Goal: Information Seeking & Learning: Learn about a topic

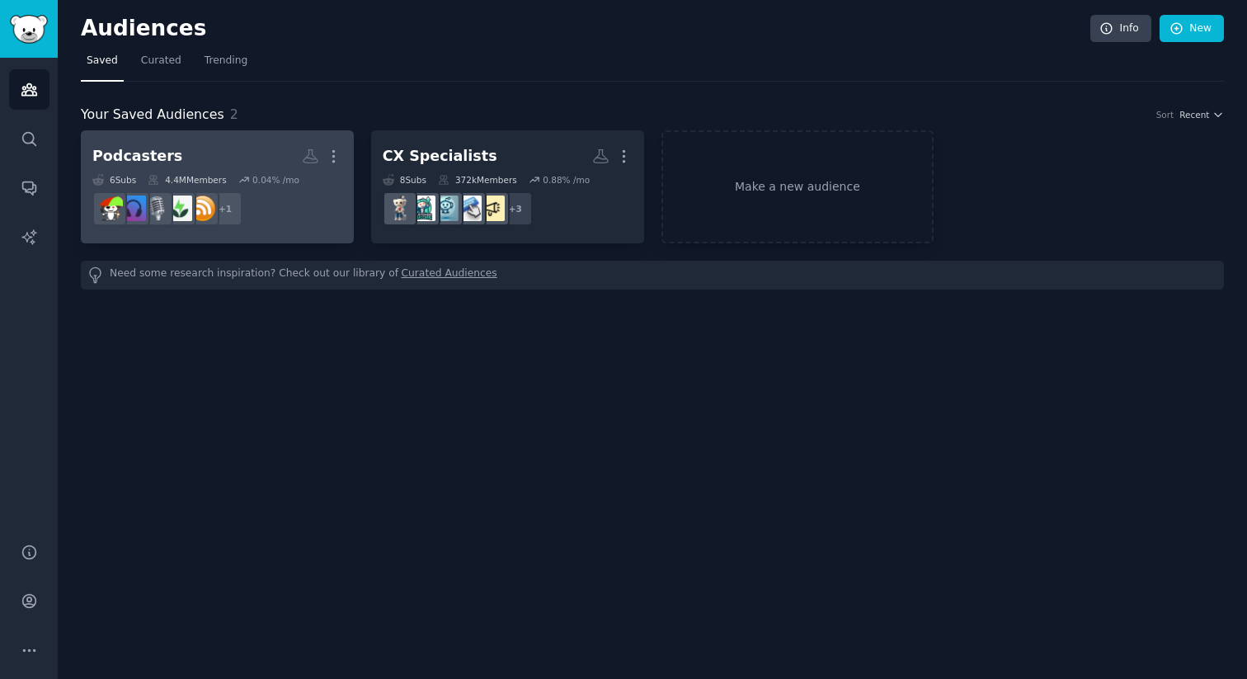
click at [175, 143] on h2 "Podcasters Custom Audience More" at bounding box center [217, 156] width 250 height 29
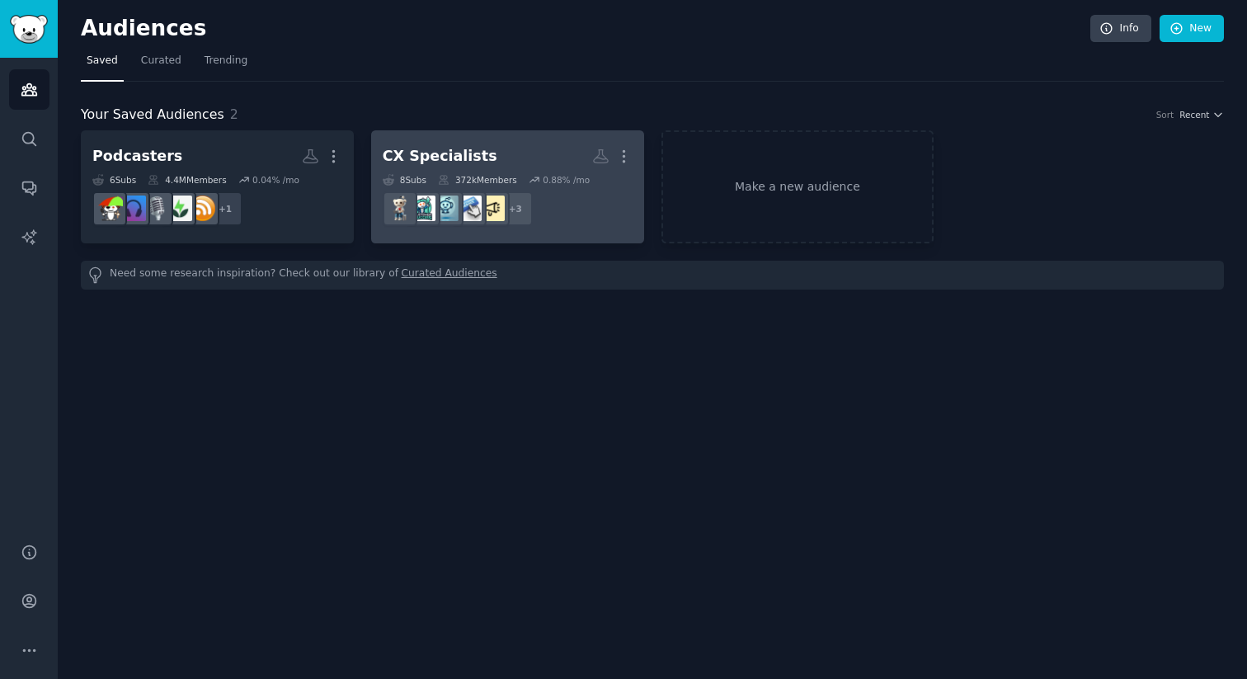
click at [473, 163] on div "CX Specialists" at bounding box center [440, 156] width 115 height 21
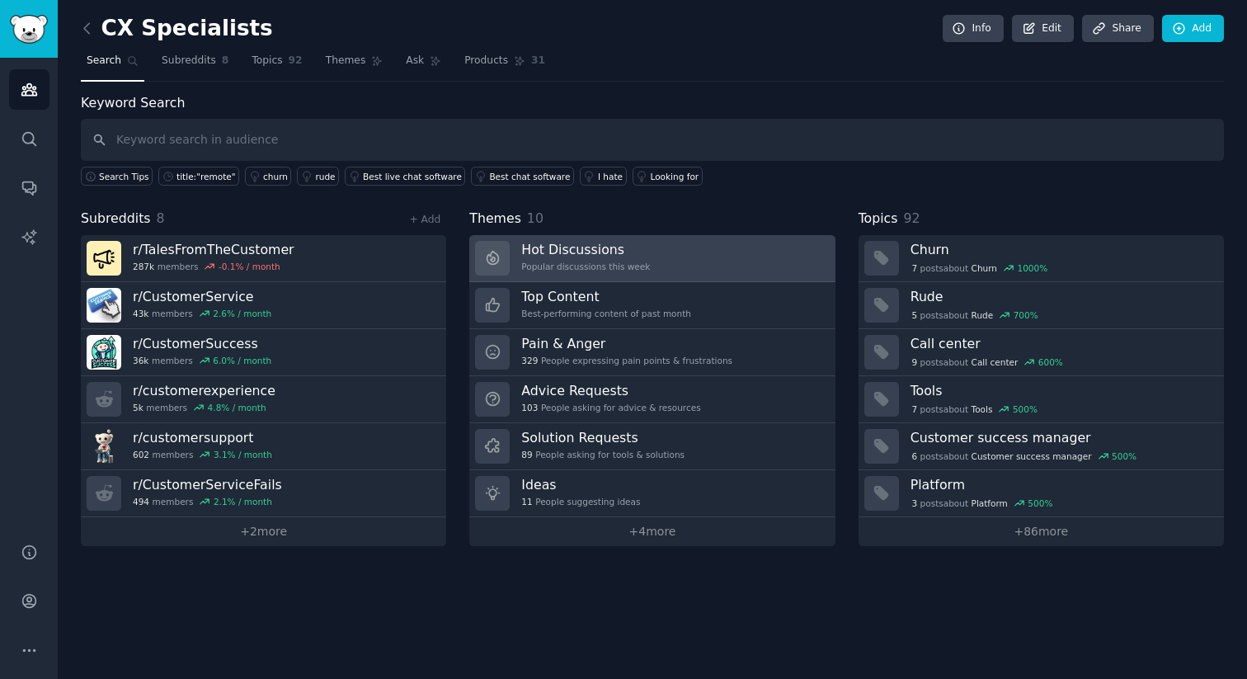
click at [553, 256] on h3 "Hot Discussions" at bounding box center [585, 249] width 129 height 17
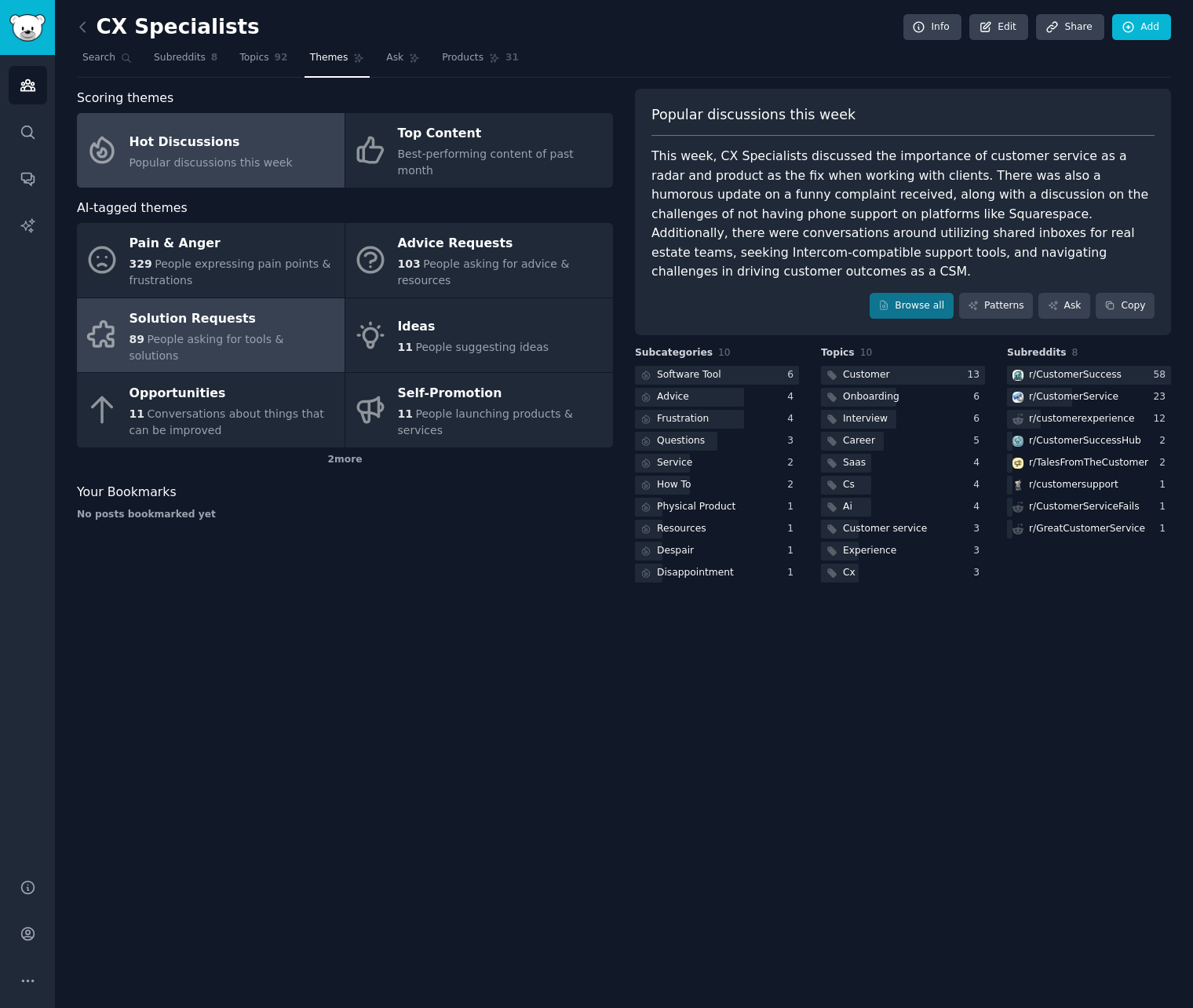
click at [219, 333] on span "People asking for tools & solutions" at bounding box center [207, 347] width 154 height 30
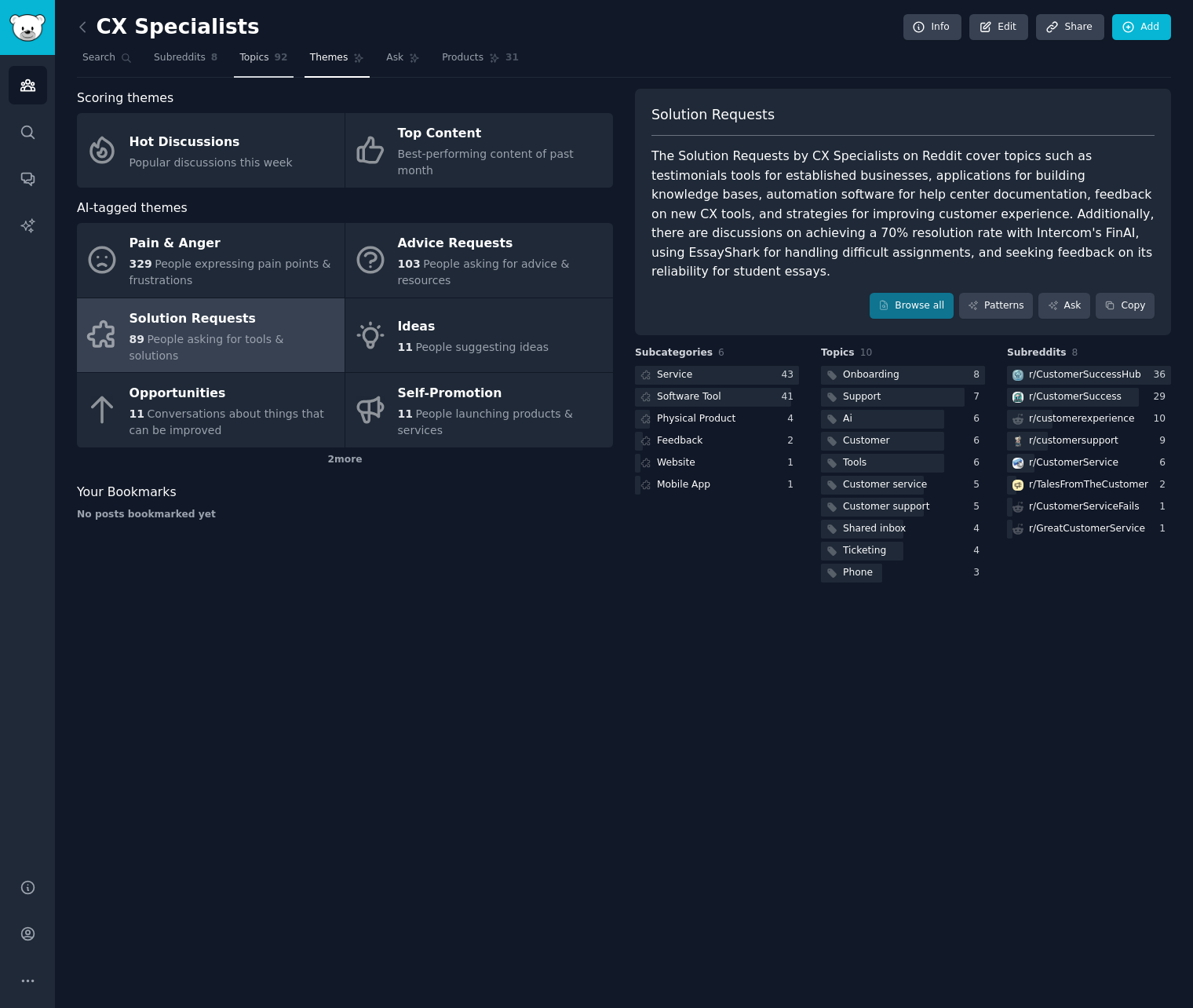
click at [283, 65] on link "Topics 92" at bounding box center [264, 62] width 59 height 32
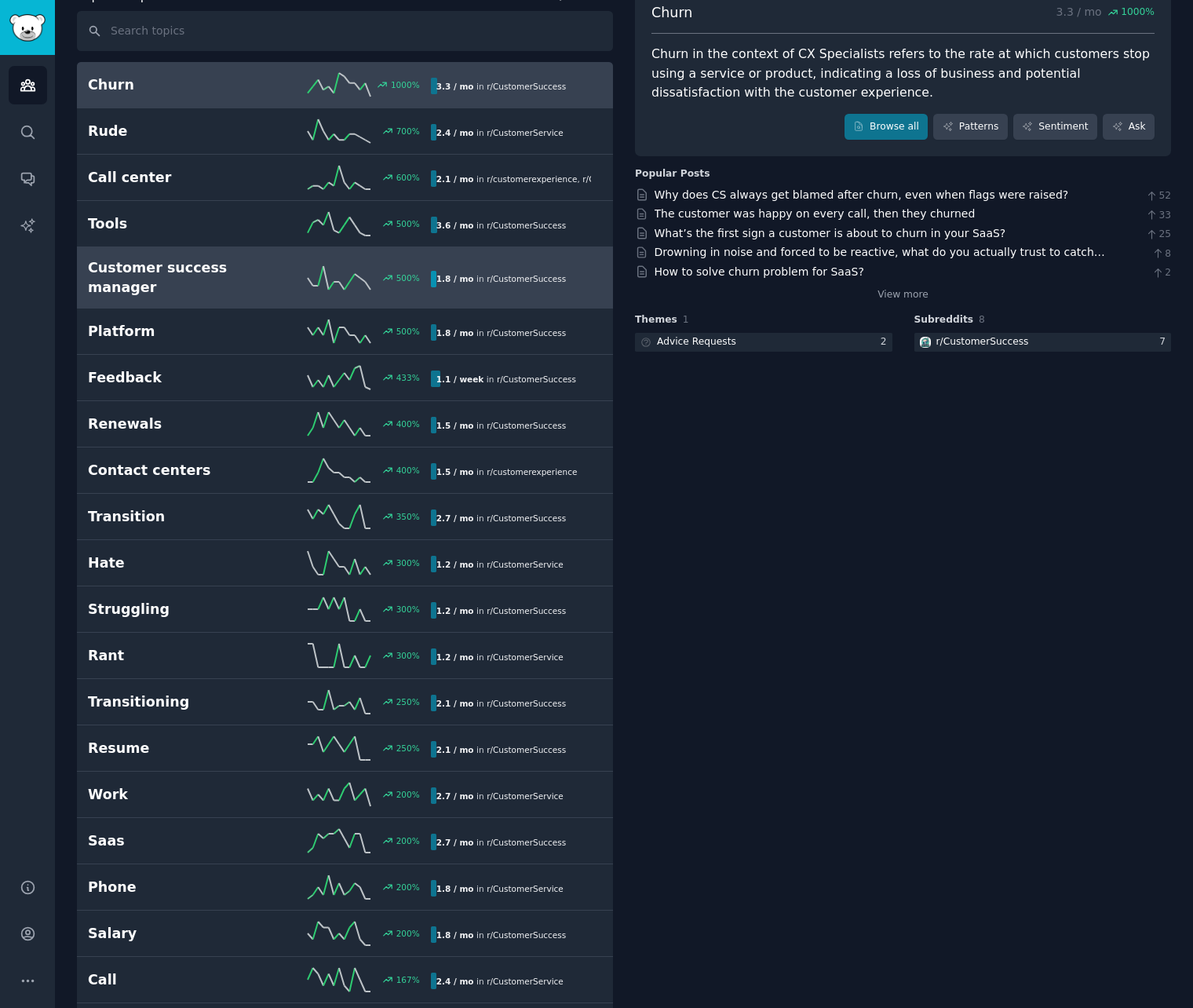
scroll to position [107, 0]
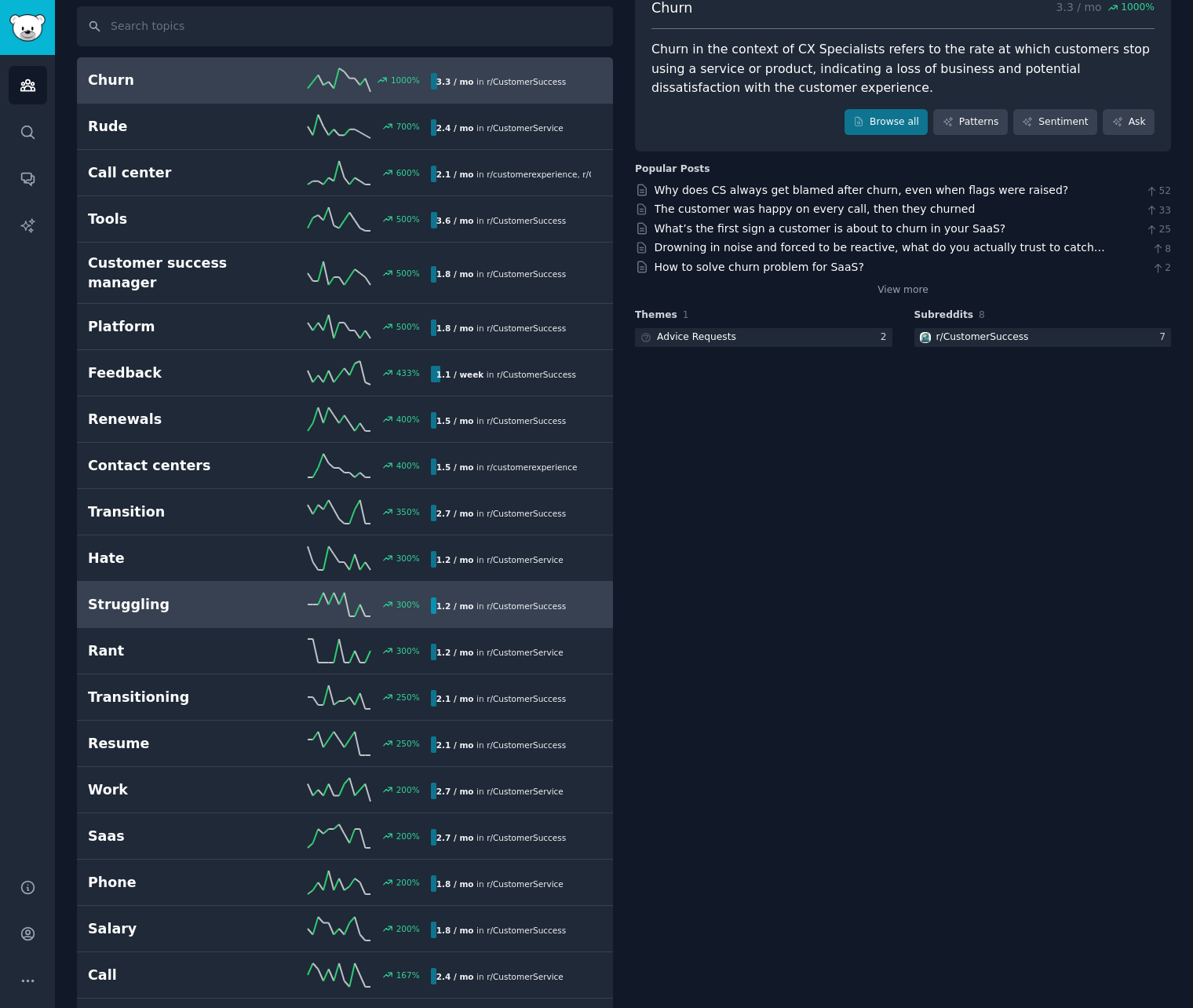
click at [189, 593] on div "Struggling 300 % 1.2 / mo in r/ CustomerSuccess" at bounding box center [345, 604] width 514 height 24
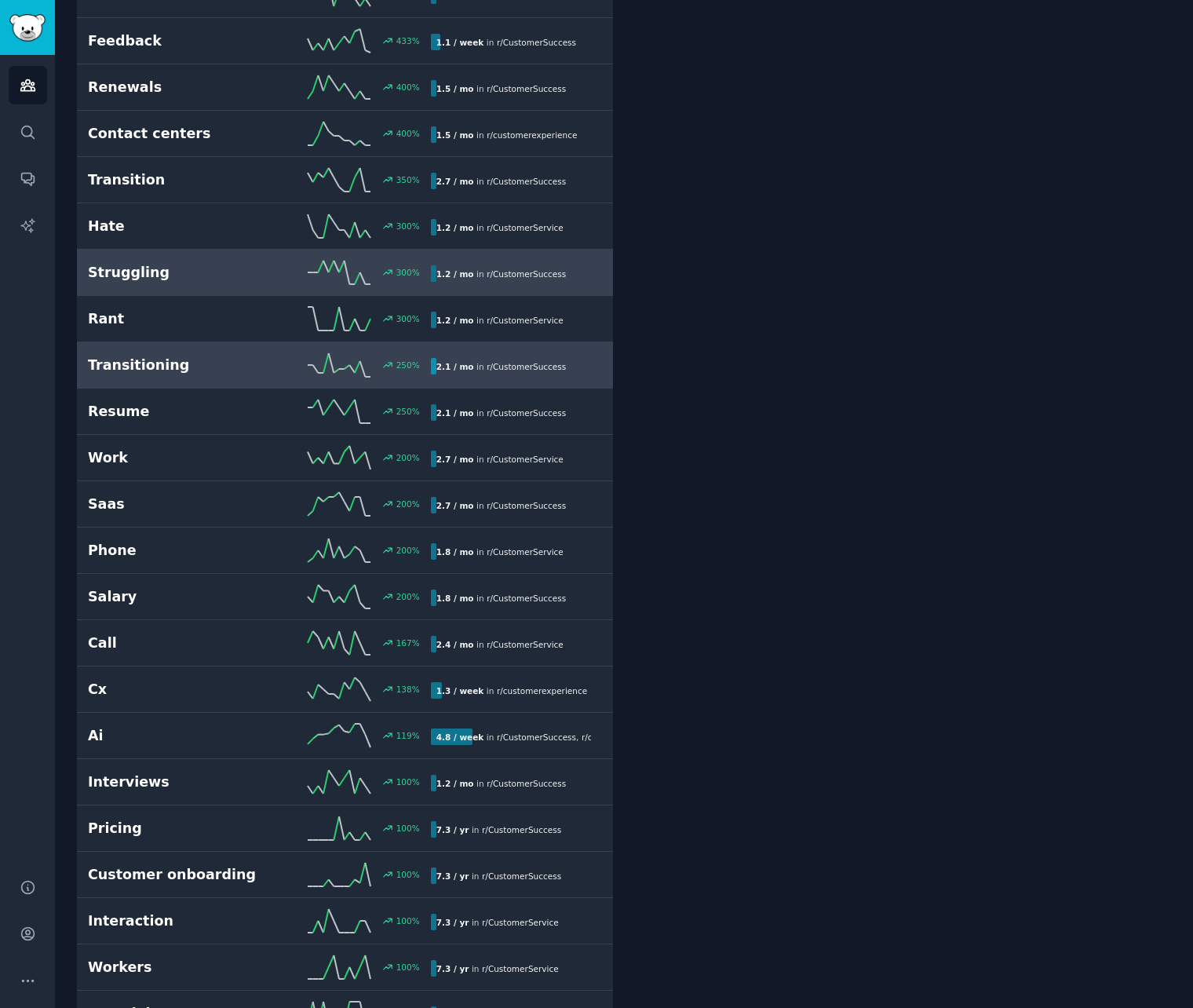
scroll to position [468, 0]
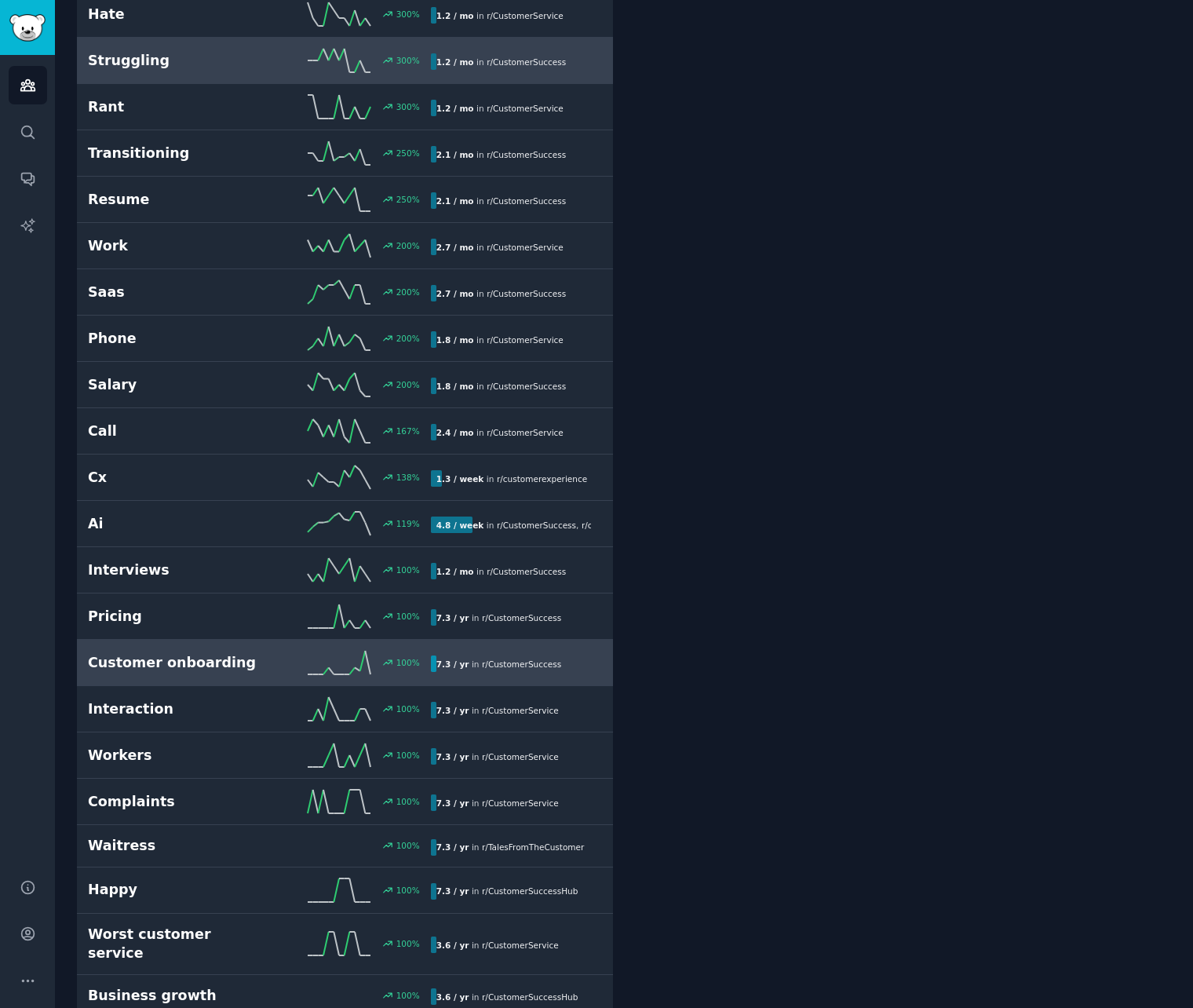
click at [204, 645] on h2 "Customer onboarding" at bounding box center [173, 662] width 171 height 20
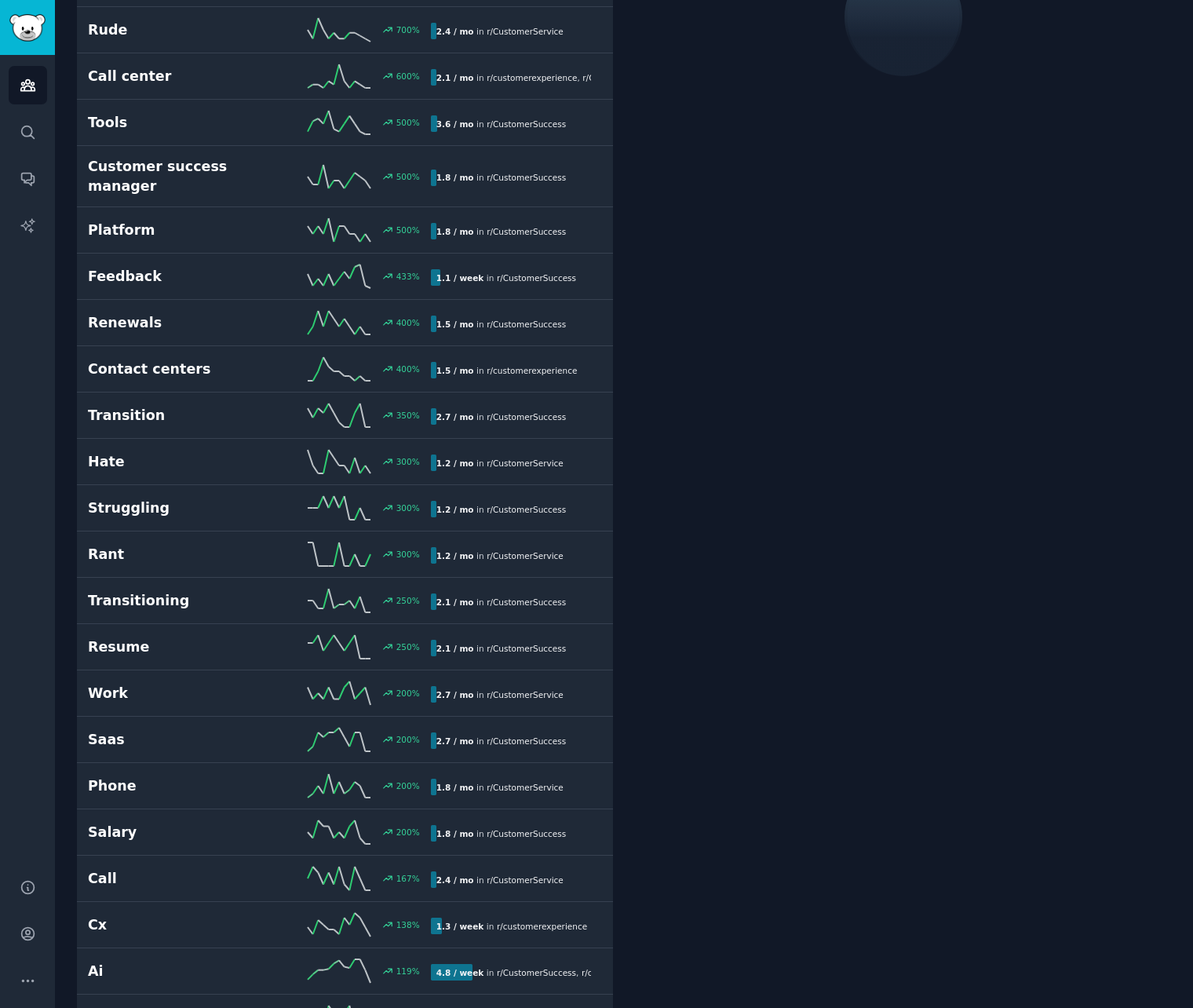
scroll to position [88, 0]
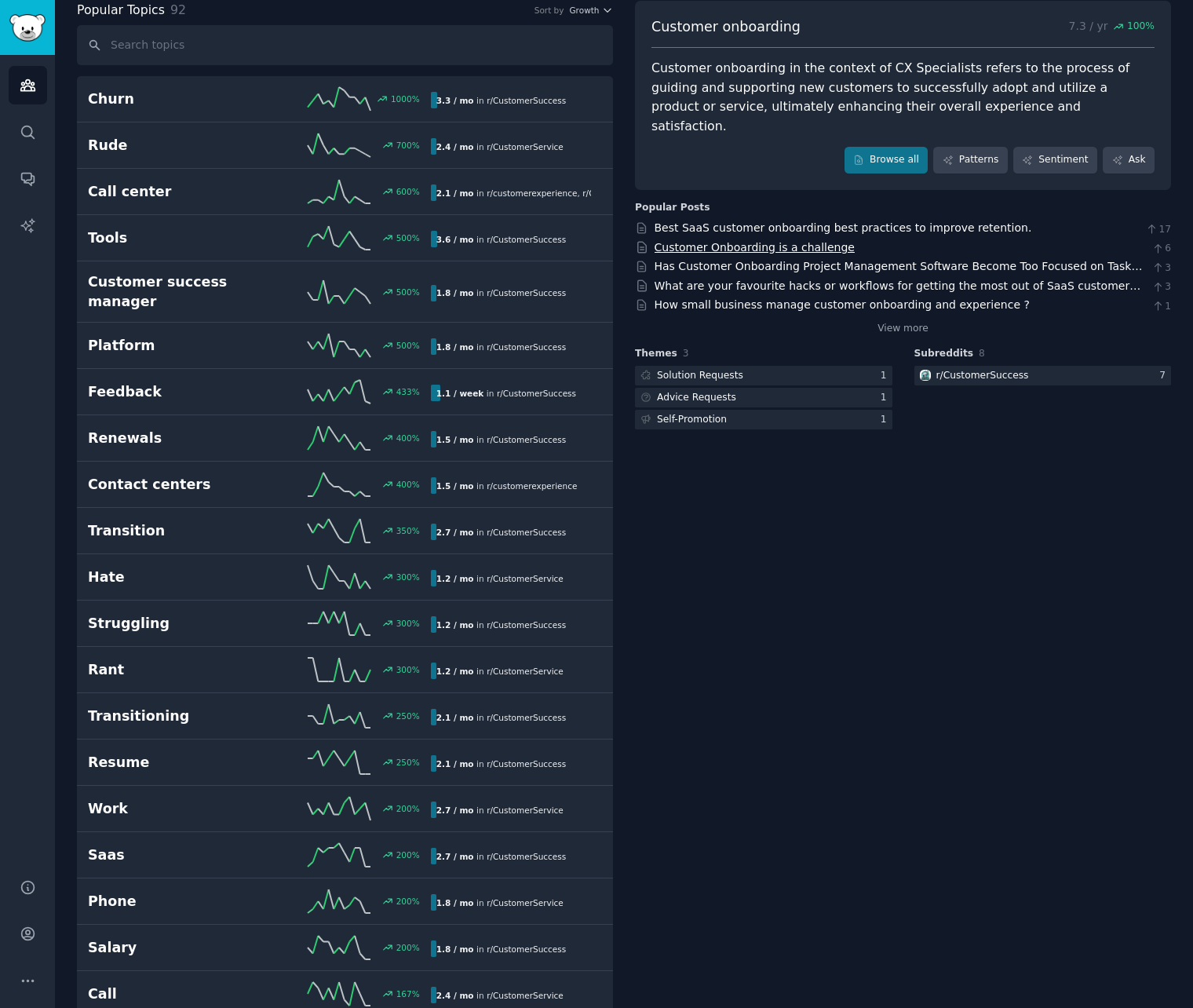
click at [766, 241] on link "Customer Onboarding is a challenge" at bounding box center [755, 247] width 200 height 12
